Goal: Information Seeking & Learning: Learn about a topic

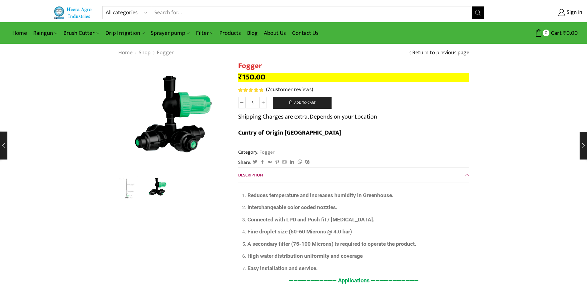
click at [171, 15] on input "Search input" at bounding box center [311, 12] width 321 height 12
type input "r"
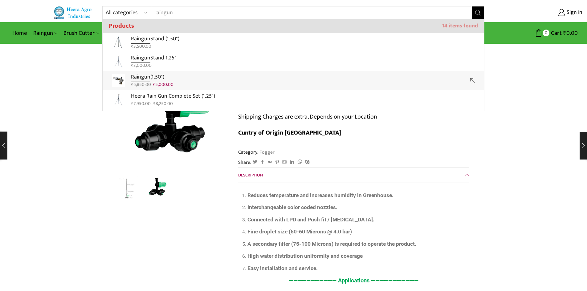
click at [154, 81] on span "₹" at bounding box center [154, 85] width 2 height 8
type input "Raingun (1.50")"
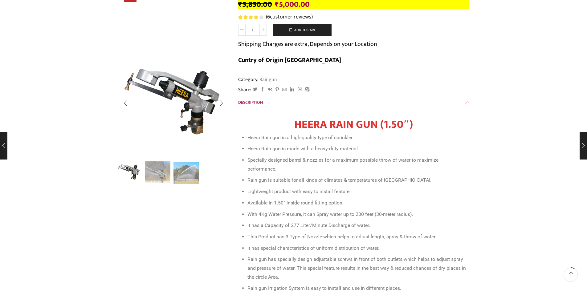
scroll to position [154, 0]
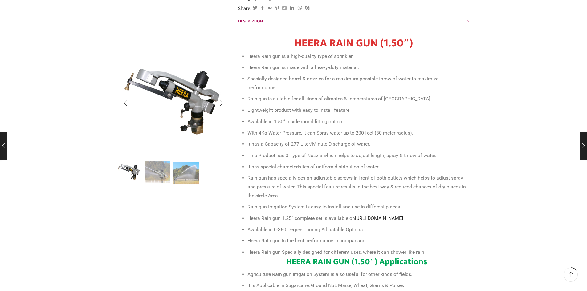
click at [160, 171] on img "2 / 3" at bounding box center [158, 172] width 26 height 26
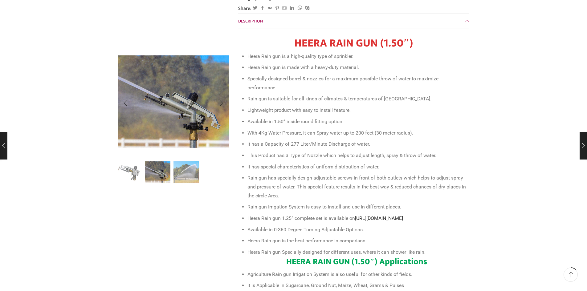
click at [179, 172] on img "3 / 3" at bounding box center [186, 172] width 26 height 26
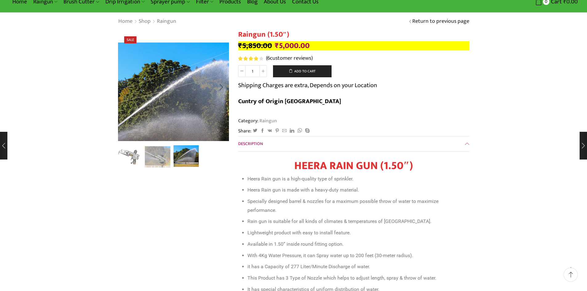
scroll to position [0, 0]
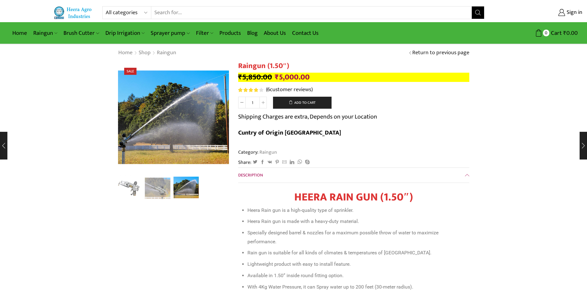
click at [163, 11] on input "Search input" at bounding box center [311, 12] width 321 height 12
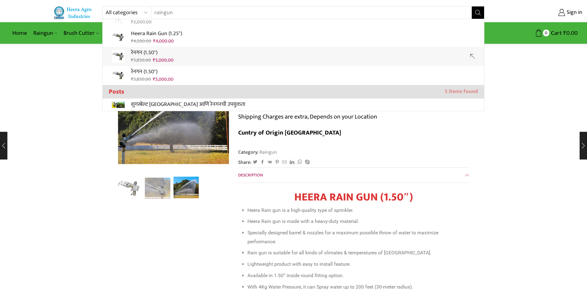
scroll to position [185, 0]
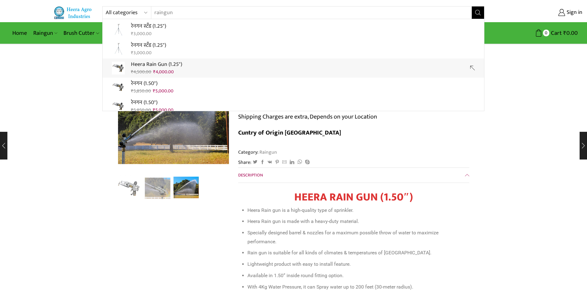
type input "raingun"
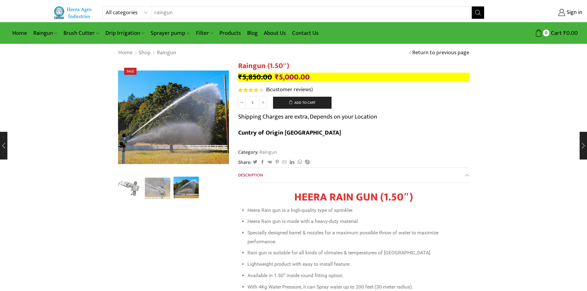
click at [216, 185] on ul at bounding box center [171, 188] width 111 height 25
click at [214, 185] on ul at bounding box center [171, 188] width 111 height 25
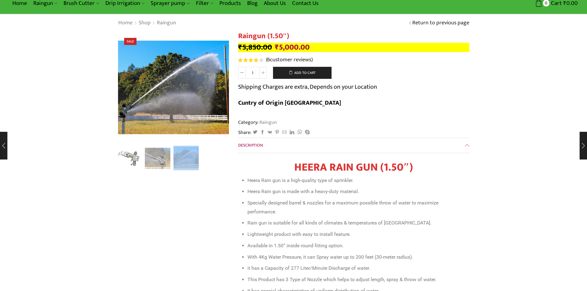
scroll to position [0, 0]
